Goal: Task Accomplishment & Management: Use online tool/utility

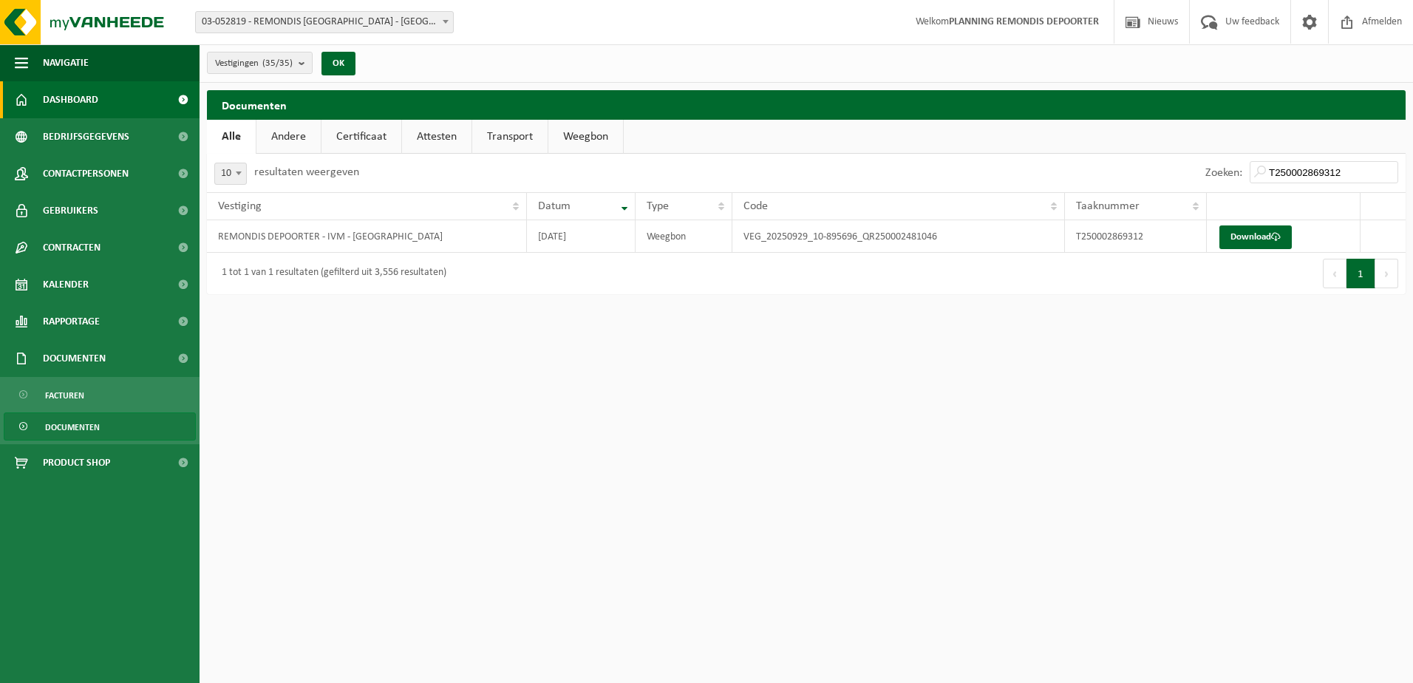
click at [58, 98] on span "Dashboard" at bounding box center [70, 99] width 55 height 37
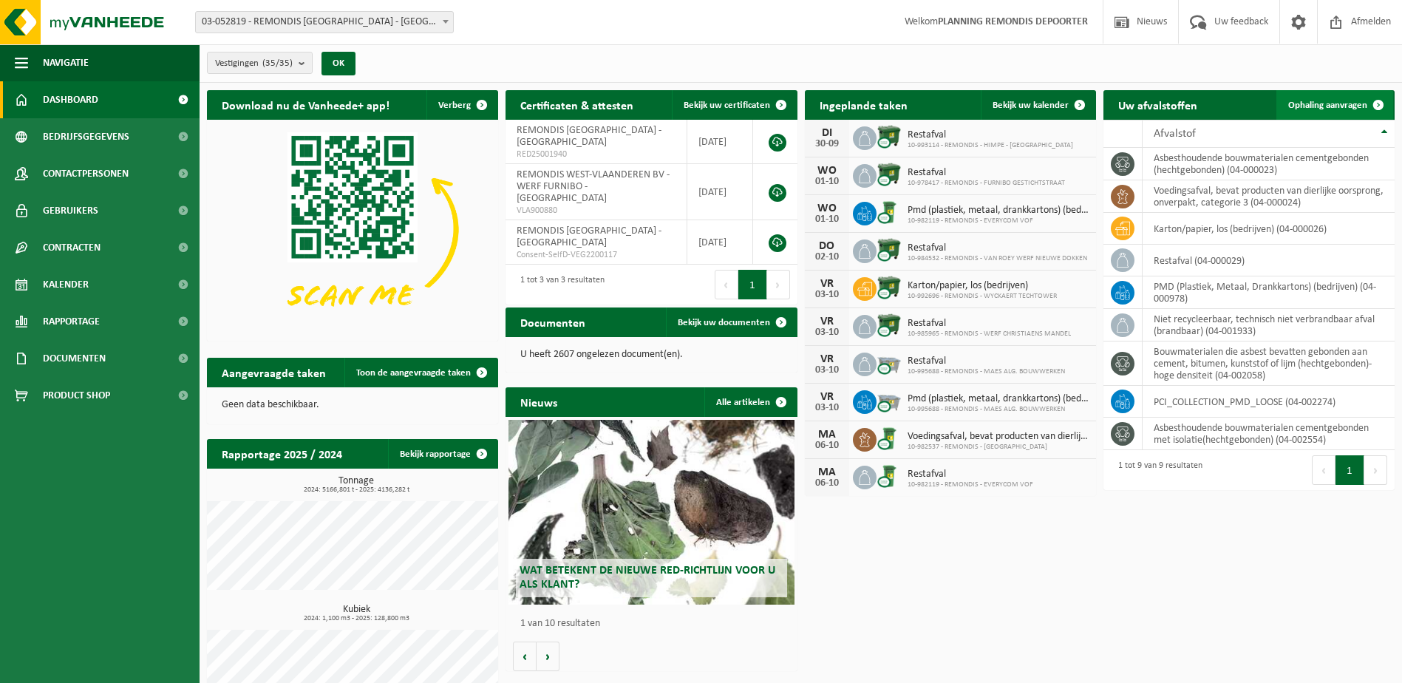
click at [1323, 106] on span "Ophaling aanvragen" at bounding box center [1327, 106] width 79 height 10
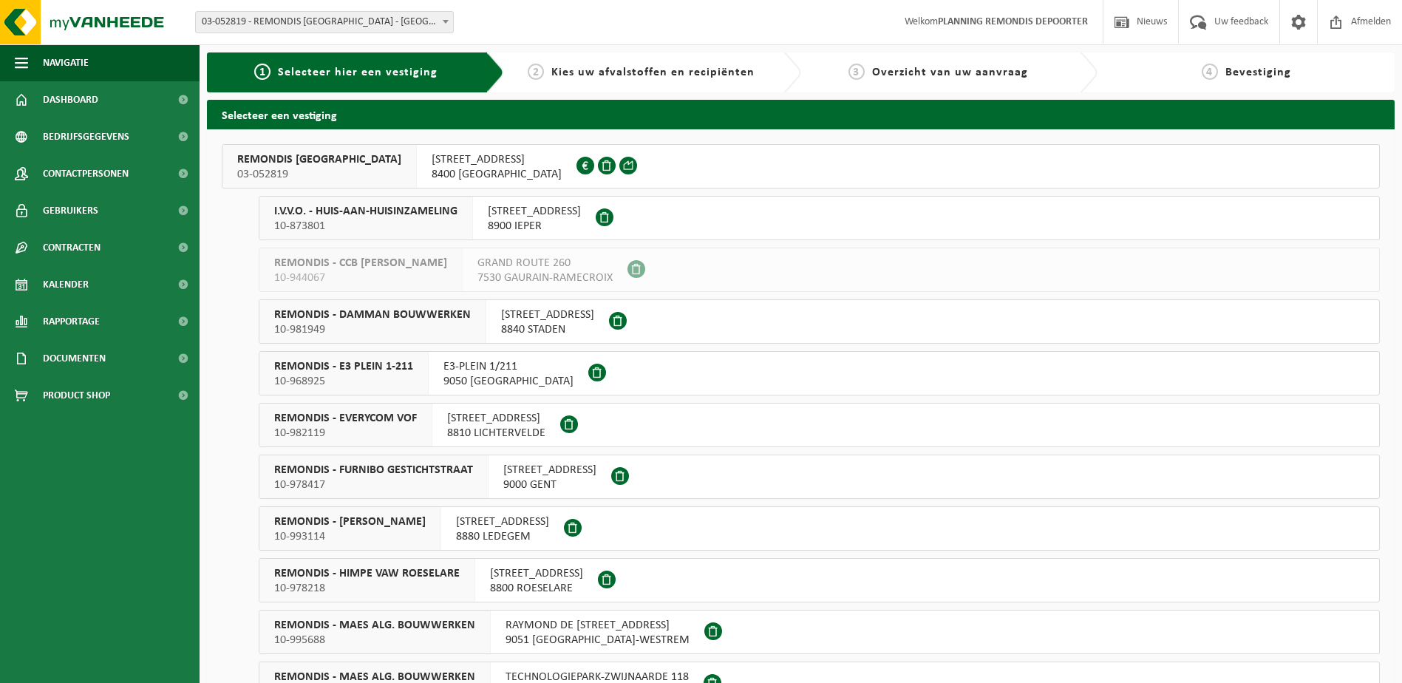
click at [419, 221] on span "10-873801" at bounding box center [365, 226] width 183 height 15
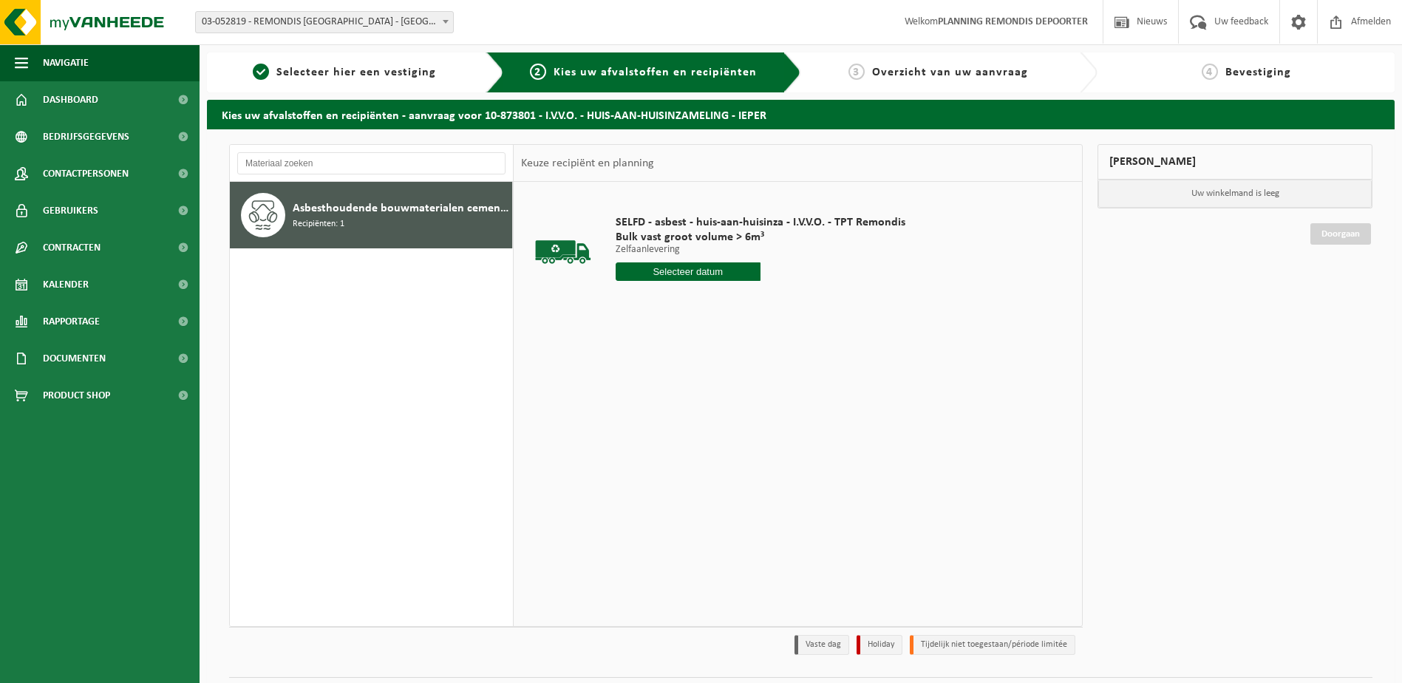
click at [670, 273] on input "text" at bounding box center [688, 271] width 145 height 18
click at [784, 308] on icon at bounding box center [784, 305] width 4 height 7
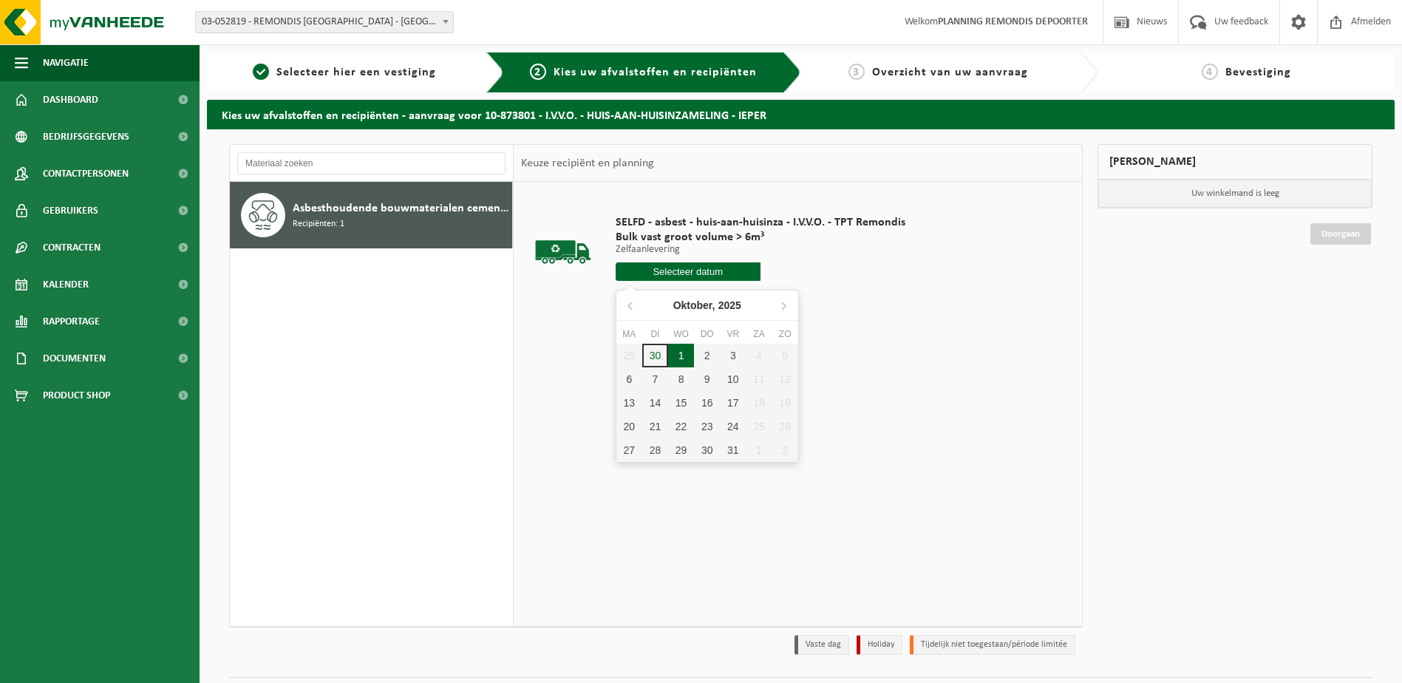
click at [670, 358] on div "1" at bounding box center [681, 356] width 26 height 24
type input "Van [DATE]"
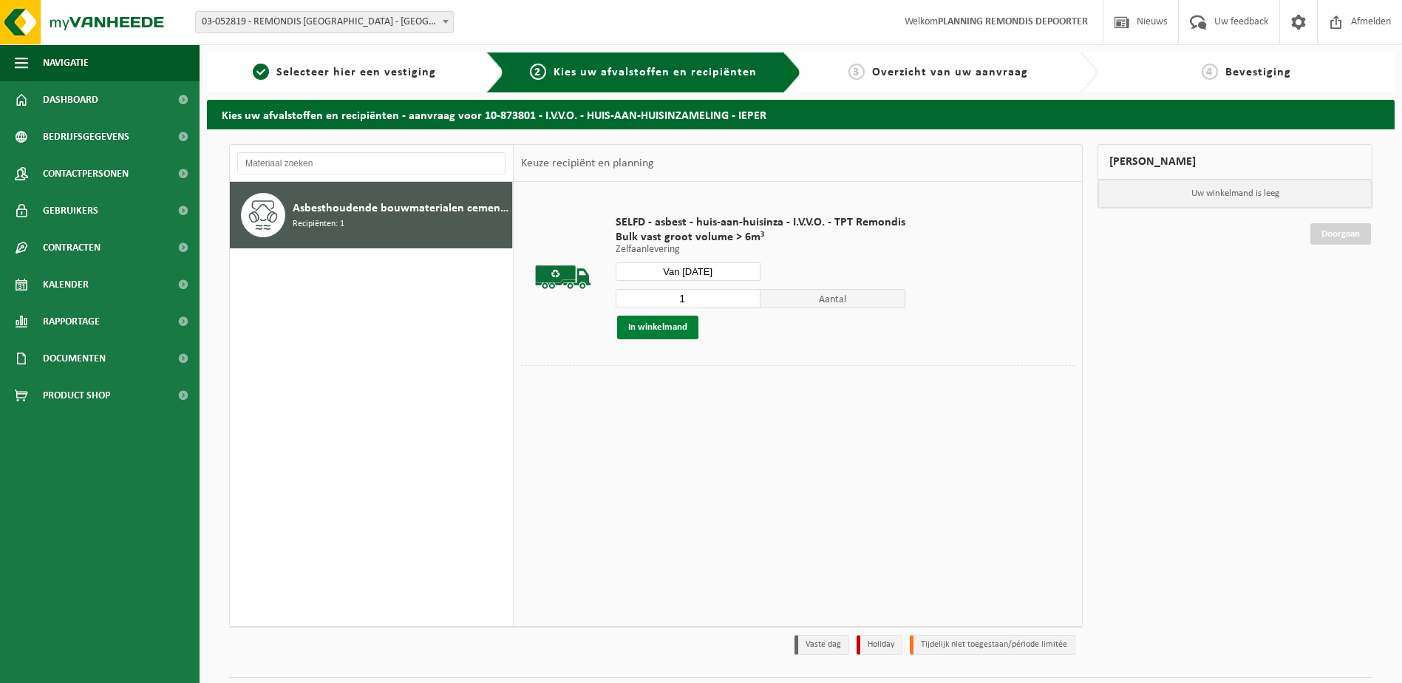
click at [686, 319] on button "In winkelmand" at bounding box center [657, 328] width 81 height 24
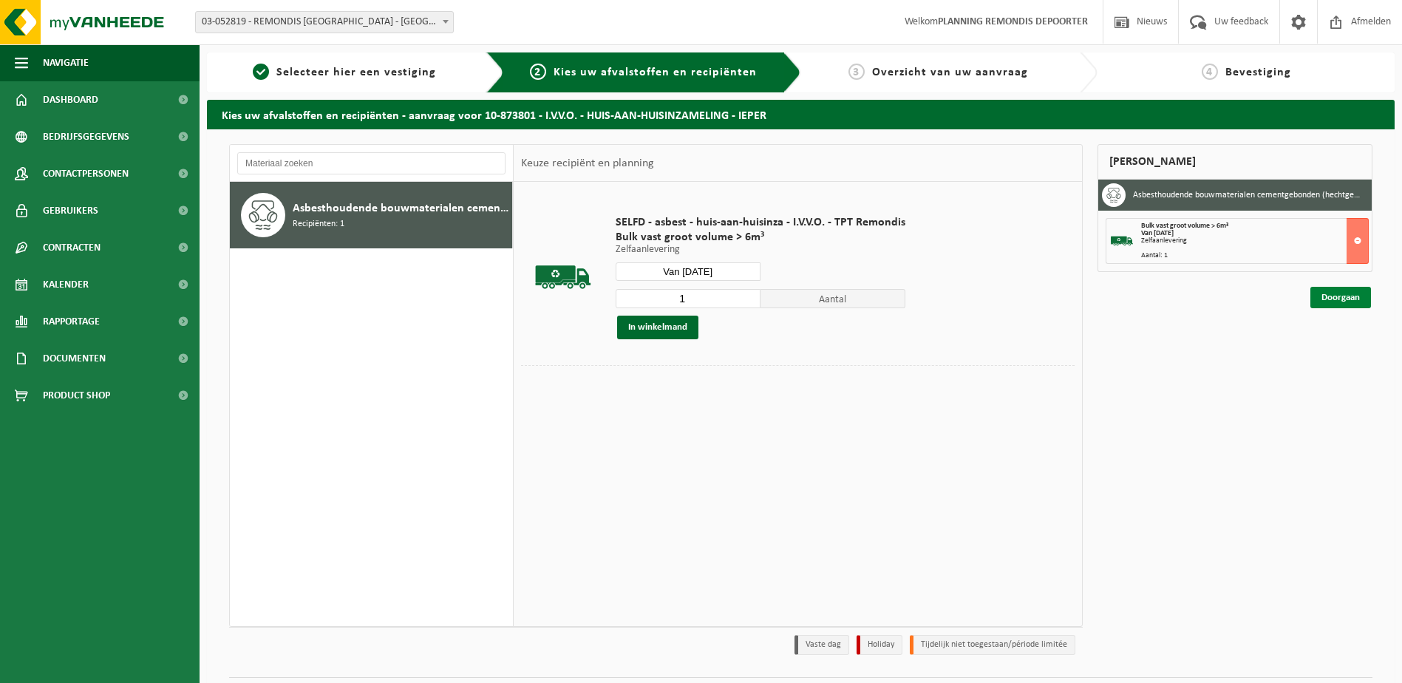
click at [1320, 299] on link "Doorgaan" at bounding box center [1340, 297] width 61 height 21
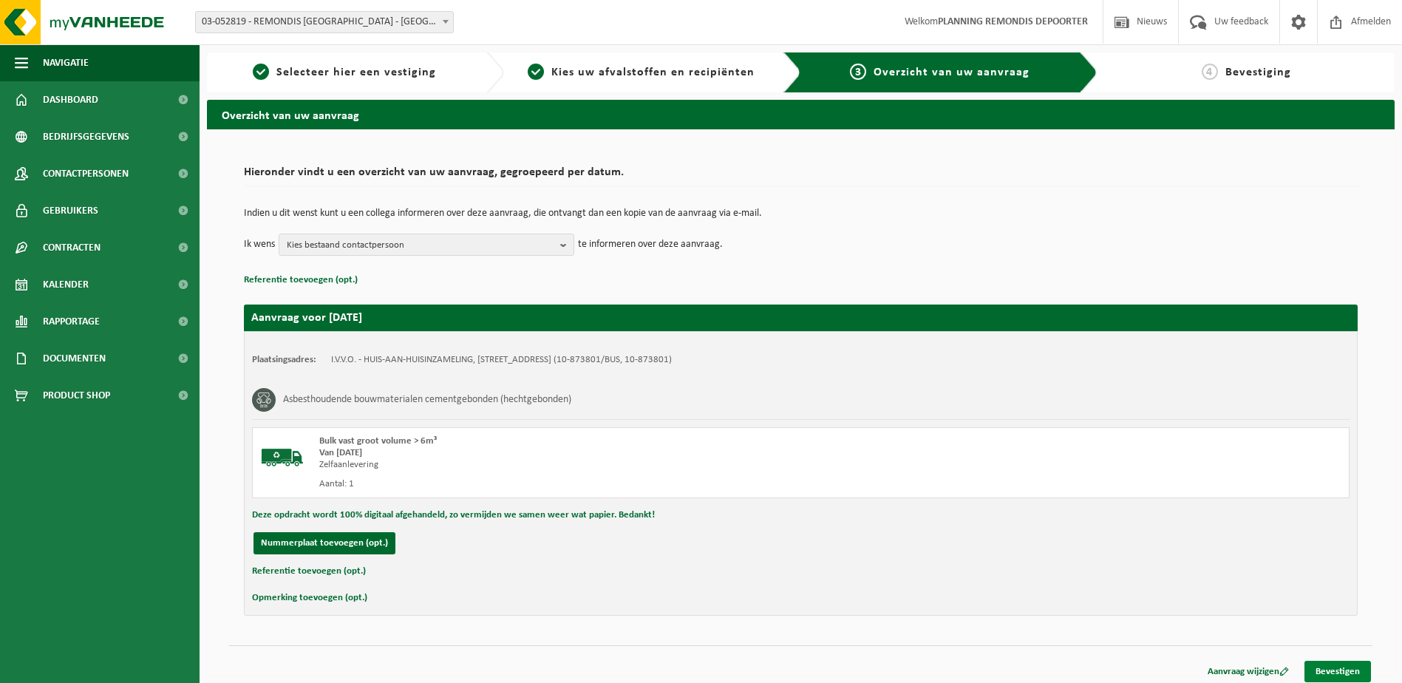
click at [1346, 668] on link "Bevestigen" at bounding box center [1337, 671] width 67 height 21
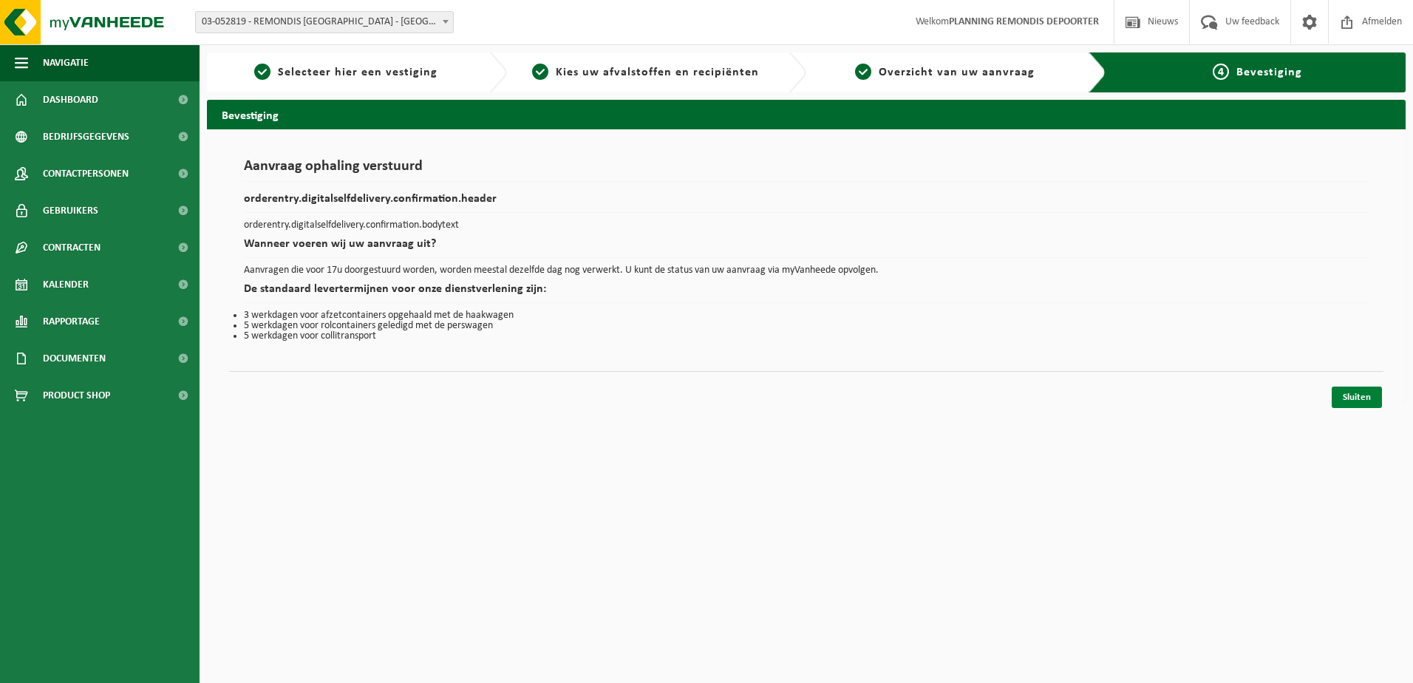
click at [1351, 399] on link "Sluiten" at bounding box center [1357, 397] width 50 height 21
